Goal: Task Accomplishment & Management: Manage account settings

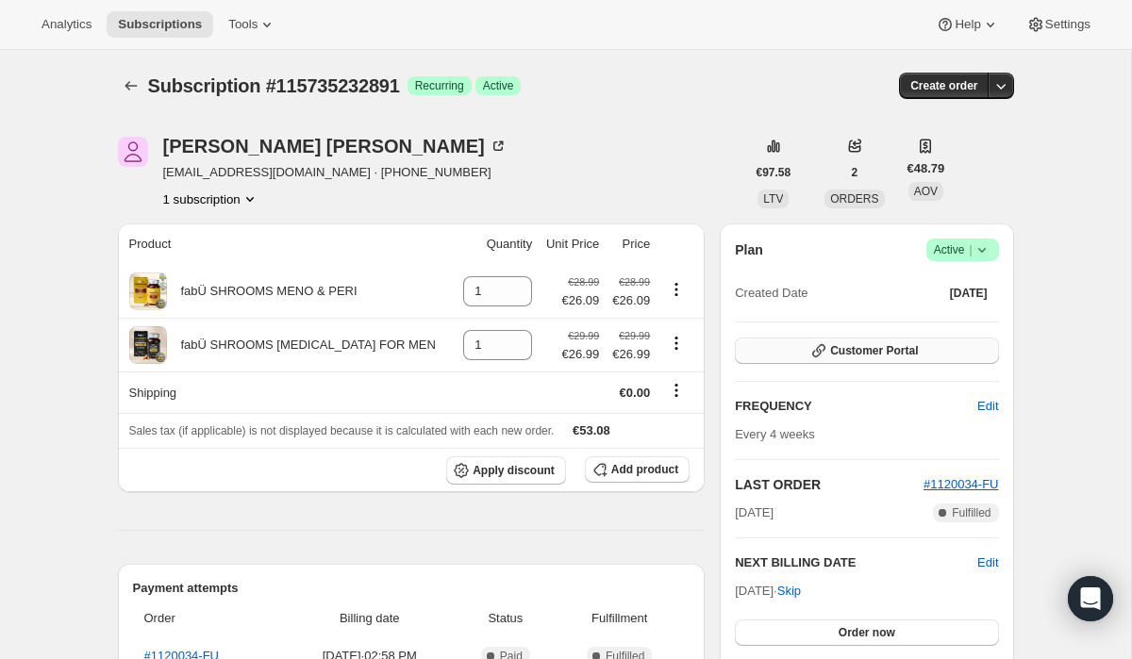
click at [927, 345] on button "Customer Portal" at bounding box center [866, 351] width 263 height 26
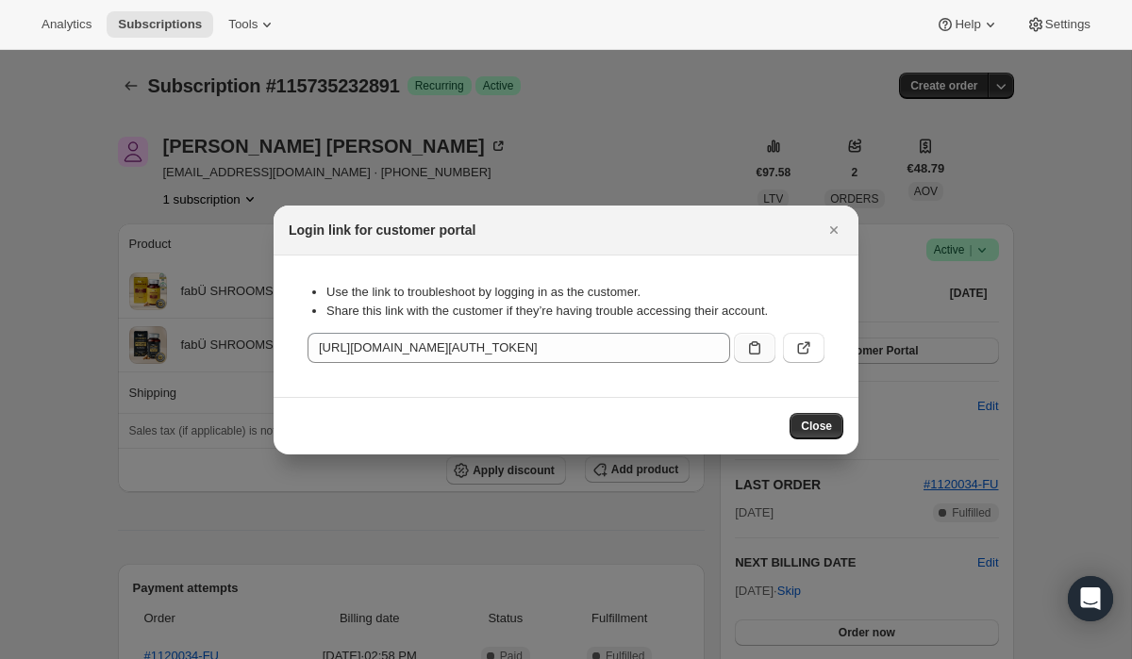
click at [763, 356] on button ":rc3:" at bounding box center [754, 348] width 41 height 30
